Goal: Task Accomplishment & Management: Manage account settings

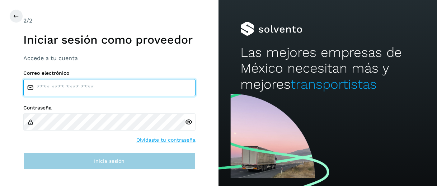
type input "**********"
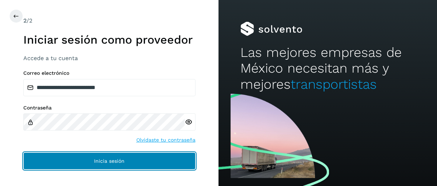
click at [117, 160] on span "Inicia sesión" at bounding box center [109, 161] width 30 height 5
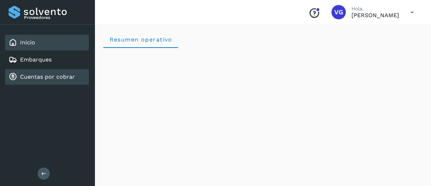
click at [61, 83] on div "Cuentas por cobrar" at bounding box center [47, 77] width 84 height 16
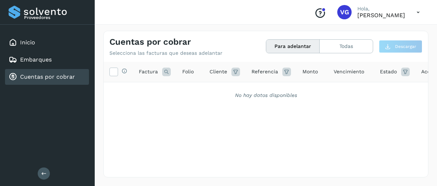
click at [385, 71] on span "Estado" at bounding box center [388, 72] width 17 height 8
click at [401, 71] on icon at bounding box center [405, 72] width 9 height 9
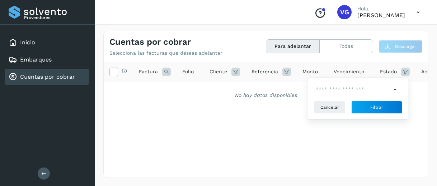
click at [400, 88] on div at bounding box center [396, 89] width 11 height 11
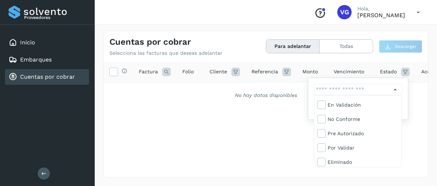
scroll to position [43, 0]
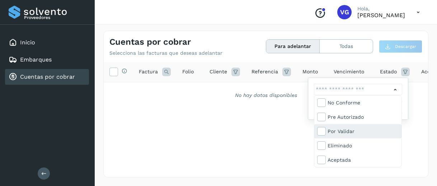
click at [345, 134] on div "Por validar" at bounding box center [362, 132] width 71 height 8
type input "**********"
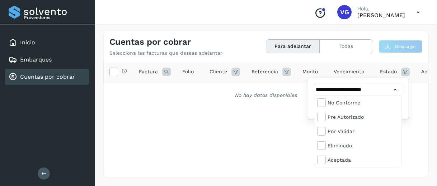
click at [255, 136] on div at bounding box center [218, 93] width 437 height 186
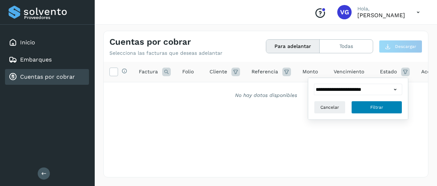
click at [372, 109] on span "Filtrar" at bounding box center [376, 107] width 13 height 6
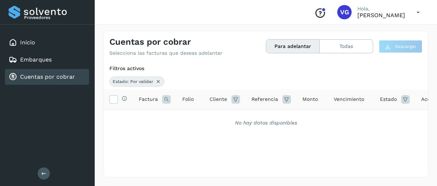
drag, startPoint x: 372, startPoint y: 109, endPoint x: 272, endPoint y: 47, distance: 117.2
click at [272, 47] on div "Cuentas por cobrar Selecciona las facturas que deseas adelantar Para adelantar …" at bounding box center [265, 104] width 325 height 147
click at [272, 47] on button "Para adelantar" at bounding box center [292, 46] width 53 height 13
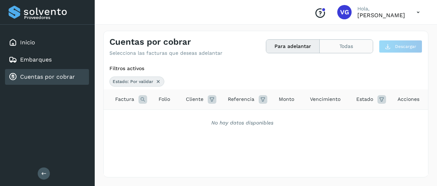
click at [341, 45] on button "Todas" at bounding box center [345, 46] width 53 height 13
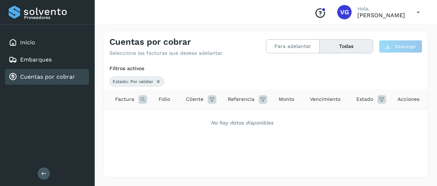
click at [160, 81] on icon at bounding box center [158, 82] width 6 height 6
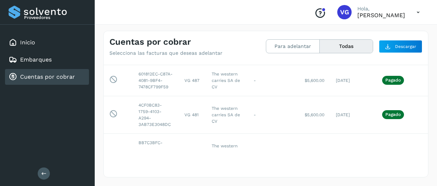
scroll to position [86, 0]
click at [319, 45] on button "Para adelantar" at bounding box center [345, 46] width 53 height 13
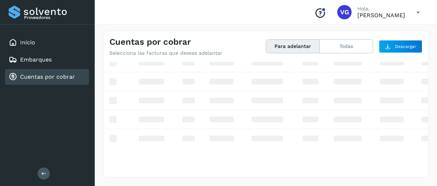
scroll to position [0, 0]
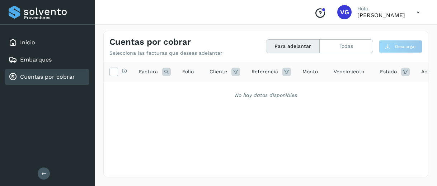
click at [286, 45] on button "Para adelantar" at bounding box center [292, 46] width 53 height 13
